Goal: Information Seeking & Learning: Find specific fact

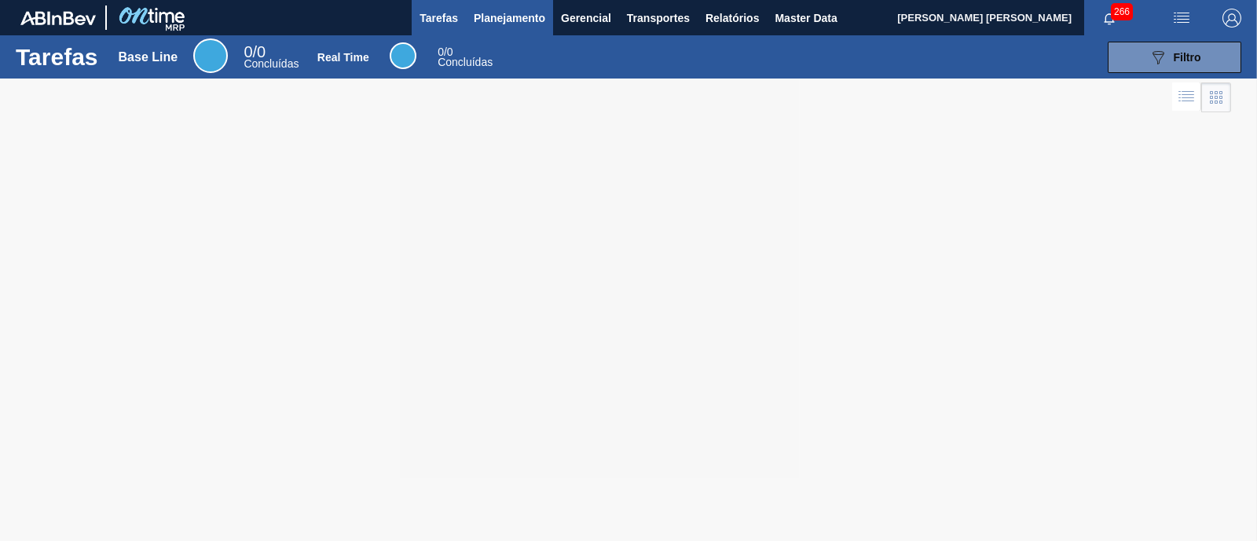
click at [523, 18] on span "Planejamento" at bounding box center [509, 18] width 71 height 19
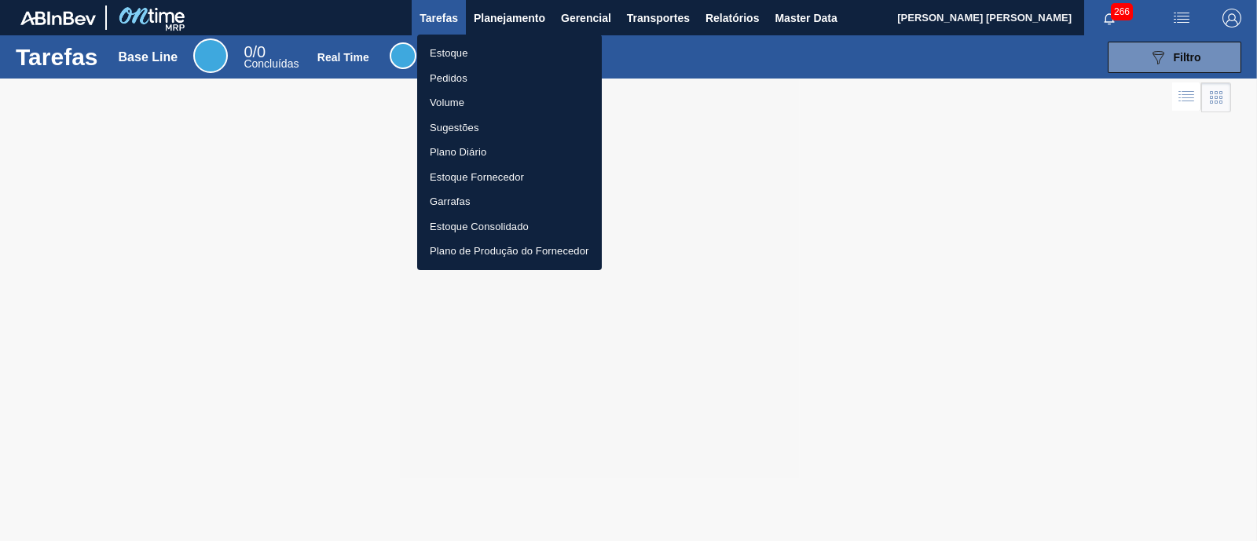
click at [477, 46] on li "Estoque" at bounding box center [509, 53] width 185 height 25
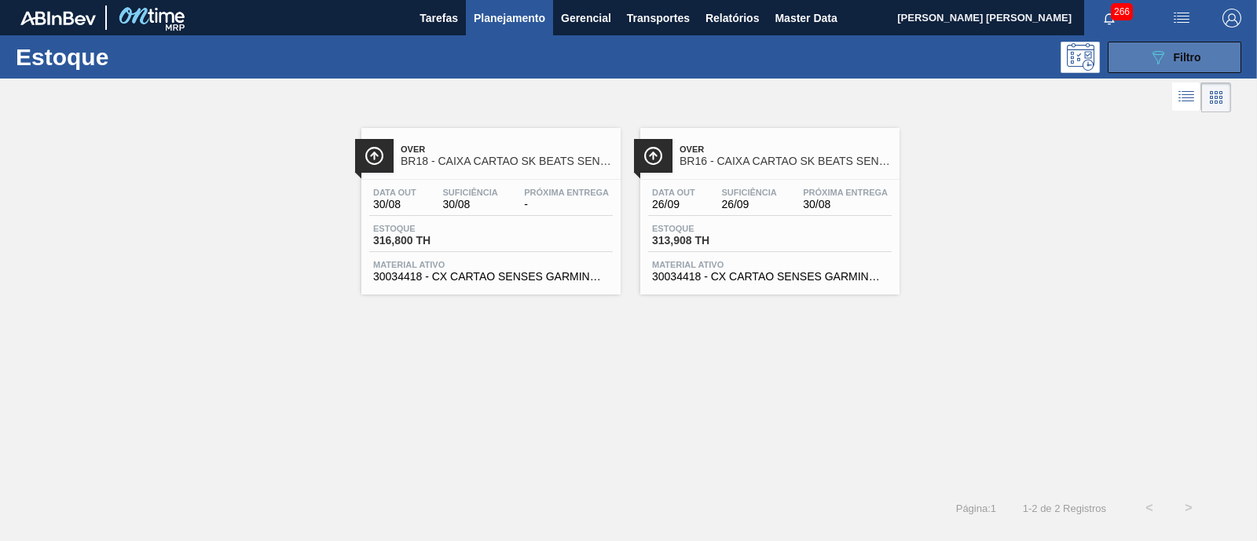
click at [1197, 53] on span "Filtro" at bounding box center [1186, 57] width 27 height 13
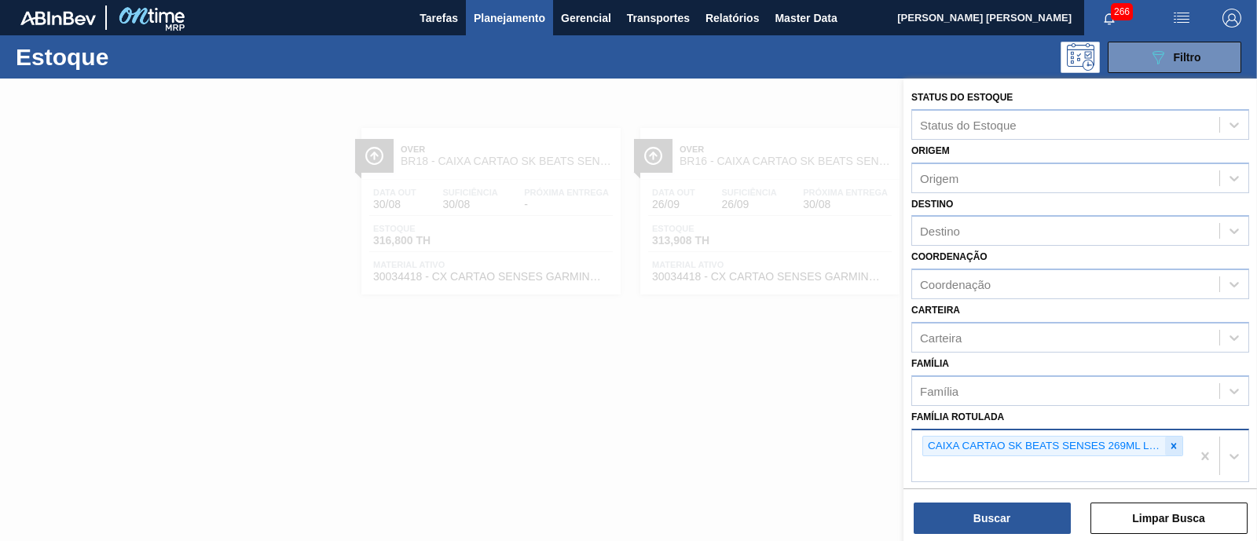
click at [1168, 441] on icon at bounding box center [1173, 446] width 11 height 11
click at [1013, 439] on div "Família Rotulada" at bounding box center [1065, 444] width 307 height 23
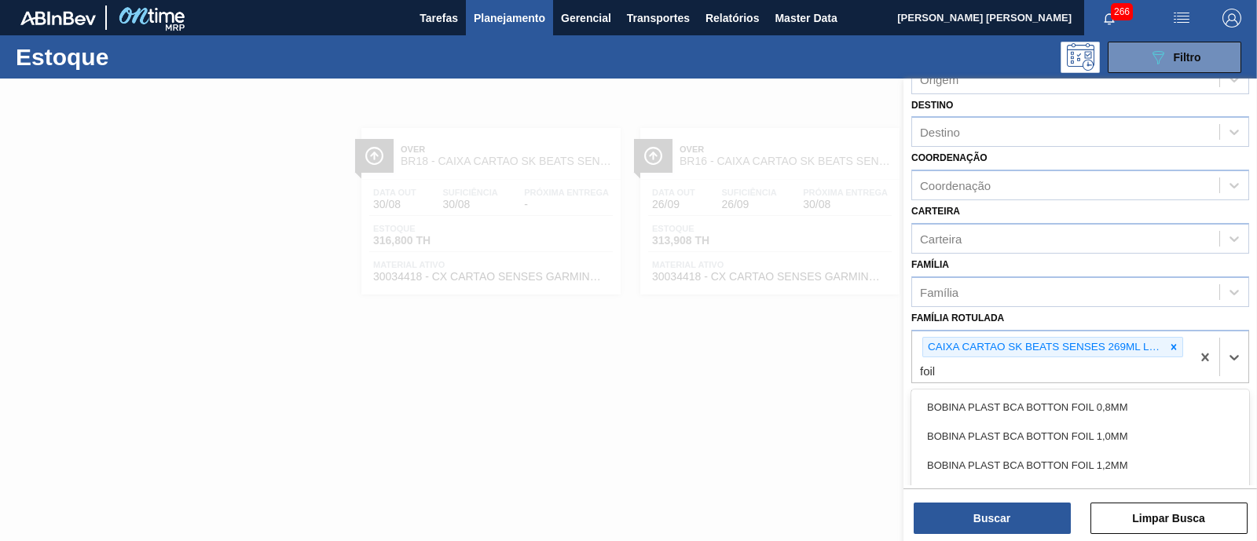
scroll to position [196, 0]
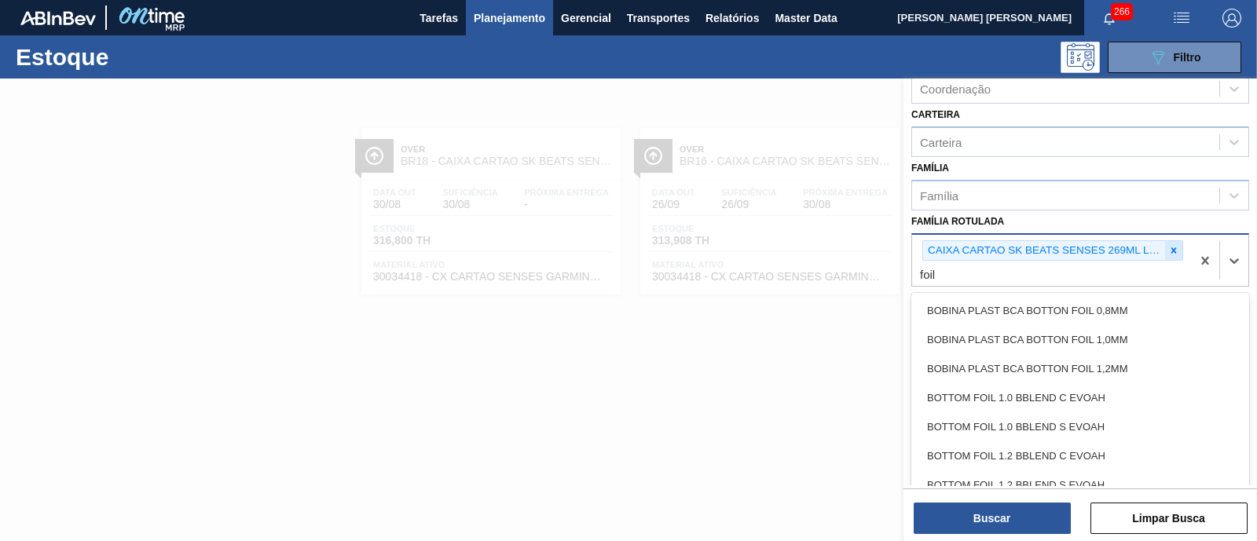
click at [1173, 246] on icon at bounding box center [1173, 250] width 11 height 11
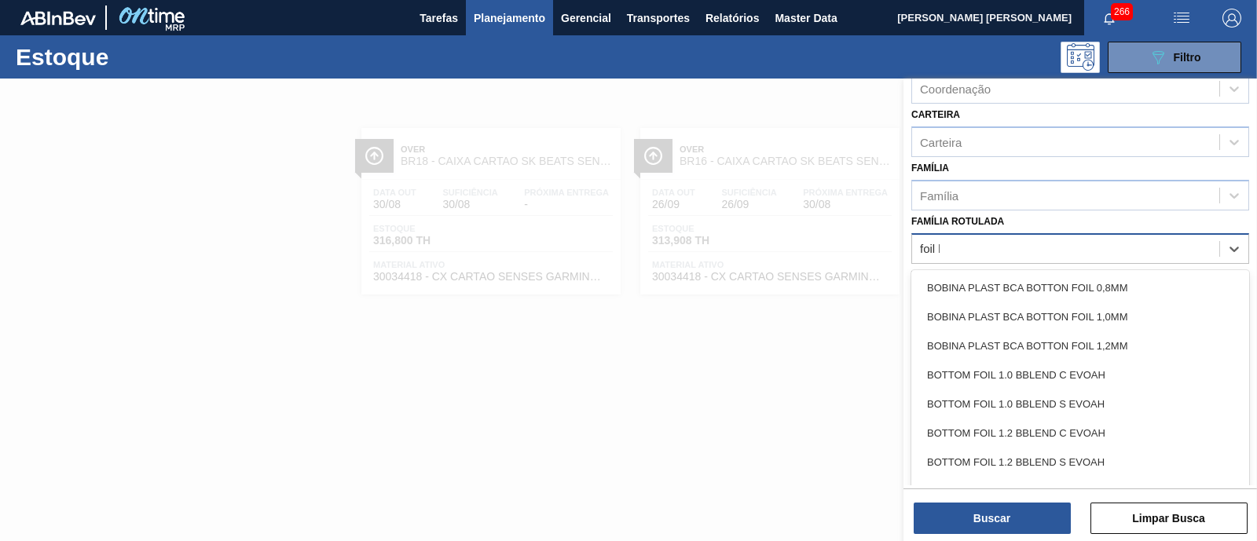
type Rotulada "foil bc"
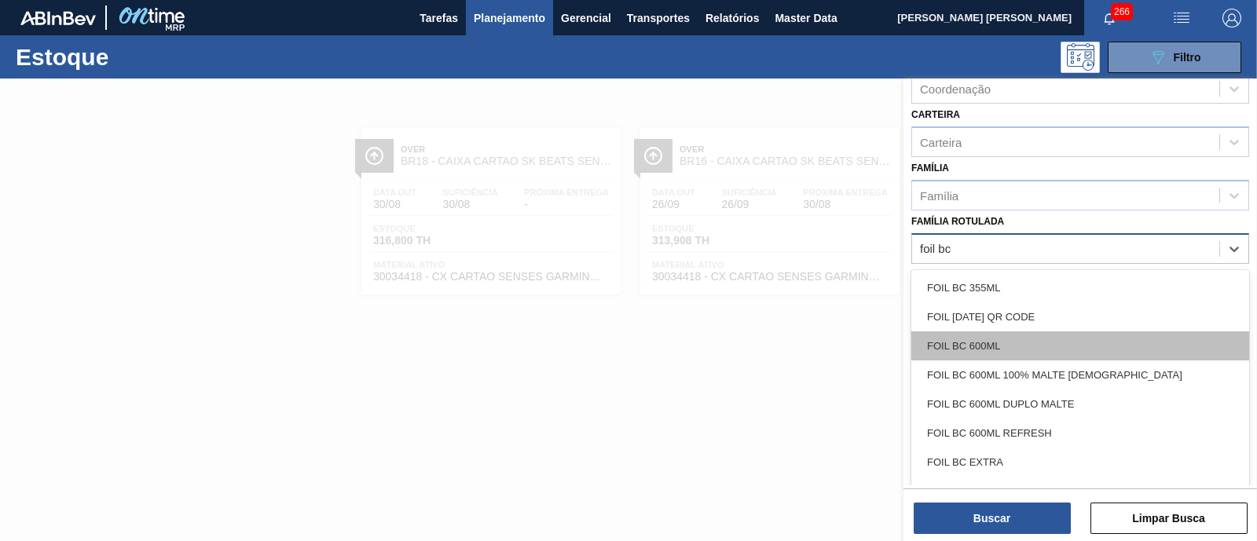
click at [1100, 338] on div "FOIL BC 600ML" at bounding box center [1080, 345] width 338 height 29
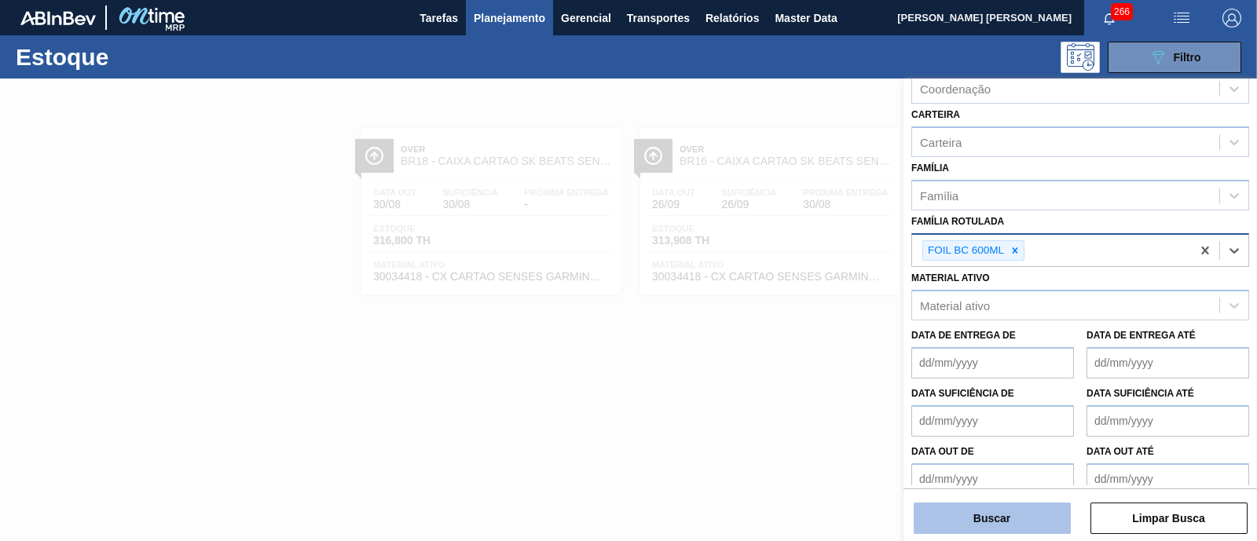
click at [992, 526] on button "Buscar" at bounding box center [991, 518] width 157 height 31
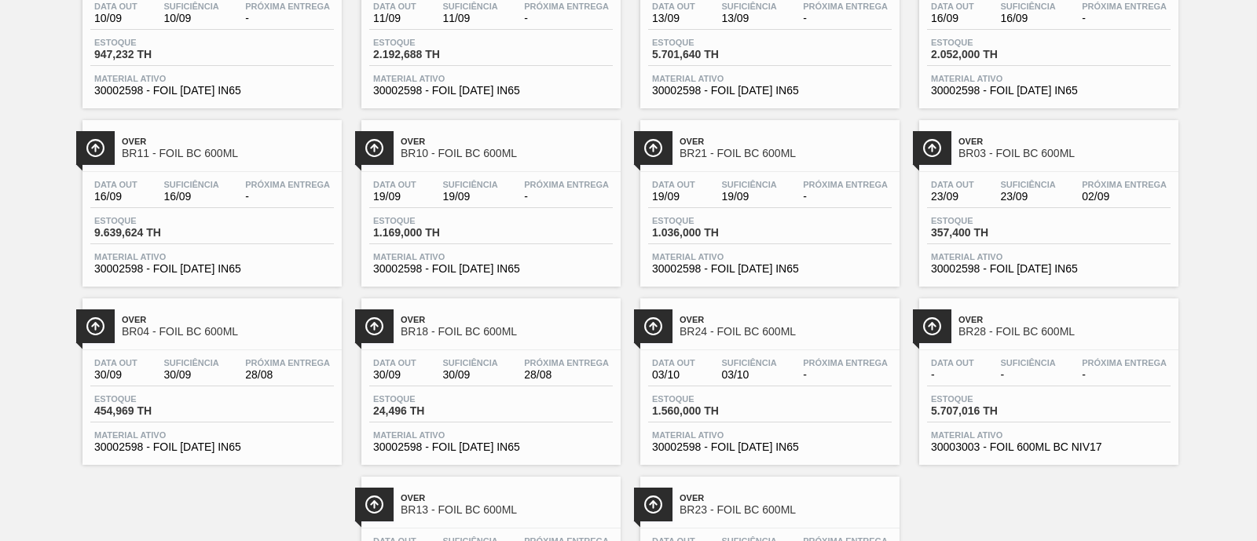
scroll to position [392, 0]
